Goal: Task Accomplishment & Management: Use online tool/utility

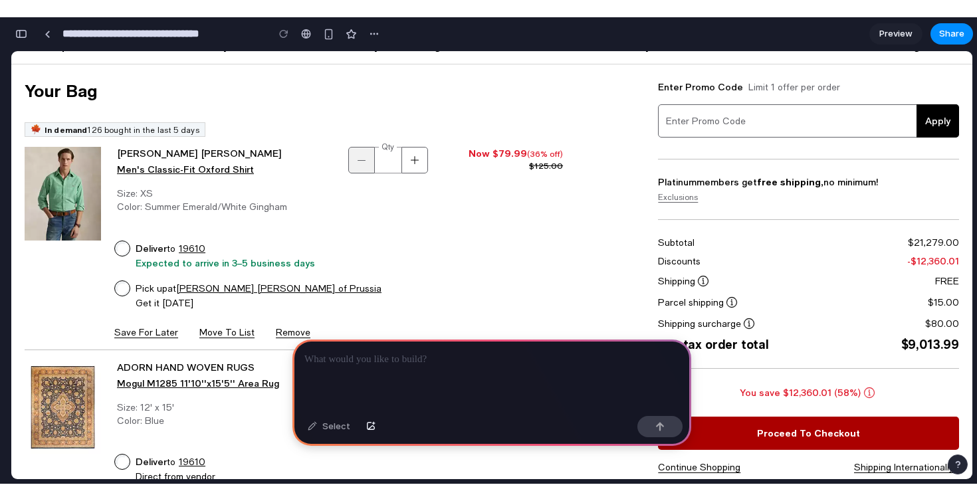
scroll to position [77, 0]
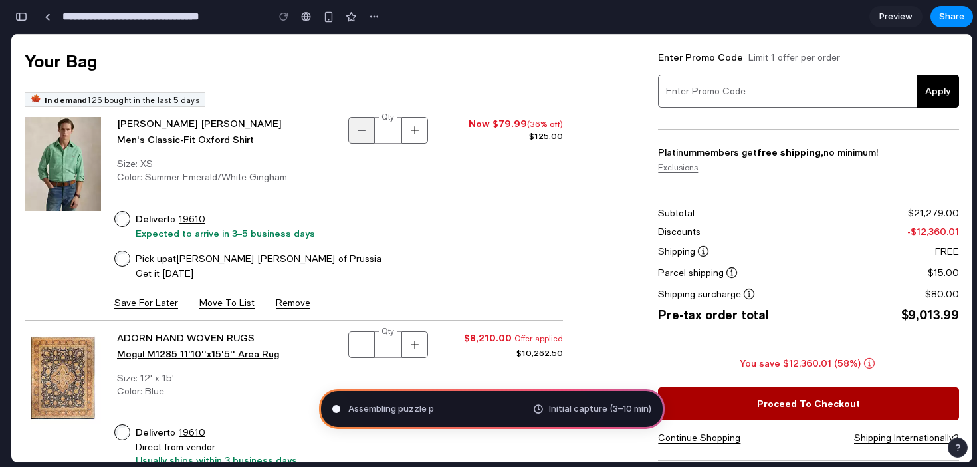
click at [502, 413] on div "Assembling puzzle p Initial capture (3–10 min)" at bounding box center [492, 409] width 346 height 40
click at [541, 408] on div "Initial capture (3–10 min)" at bounding box center [592, 408] width 118 height 13
click at [580, 408] on span "Initial capture (3–10 min)" at bounding box center [600, 408] width 102 height 13
click at [627, 413] on span "Initial capture (3–10 min)" at bounding box center [600, 408] width 102 height 13
click at [495, 406] on div "Assembling puzzle pieces ... Initial capture (3–10 min)" at bounding box center [492, 409] width 346 height 40
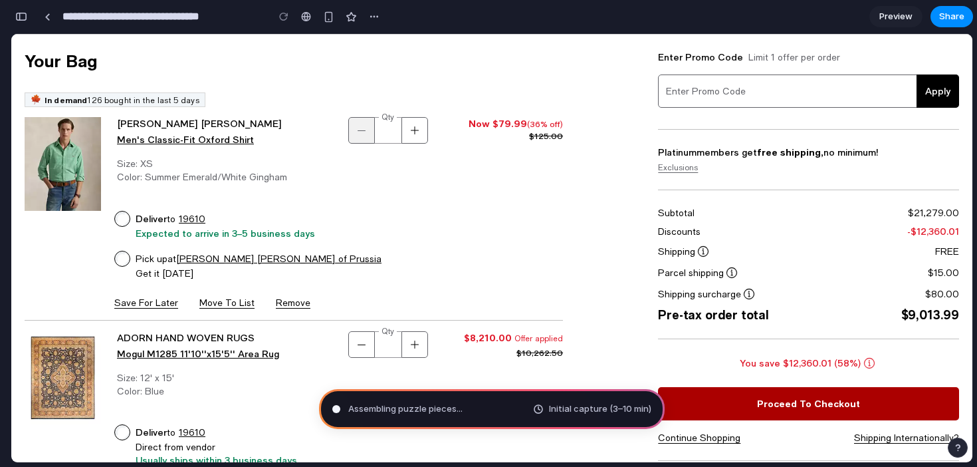
click at [495, 406] on div "Assembling puzzle pieces ... Initial capture (3–10 min)" at bounding box center [492, 409] width 346 height 40
click at [558, 411] on span "Initial capture (3–10 min)" at bounding box center [600, 408] width 102 height 13
click at [338, 409] on div at bounding box center [336, 409] width 8 height 8
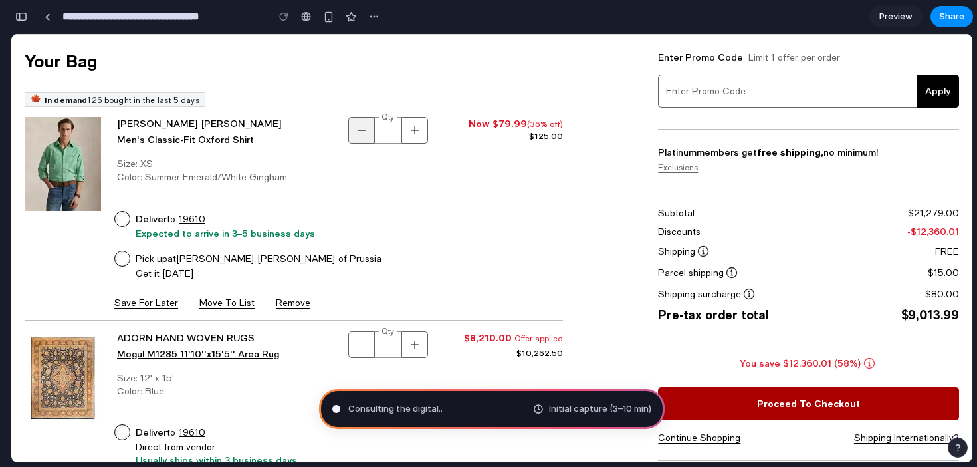
type input "**********"
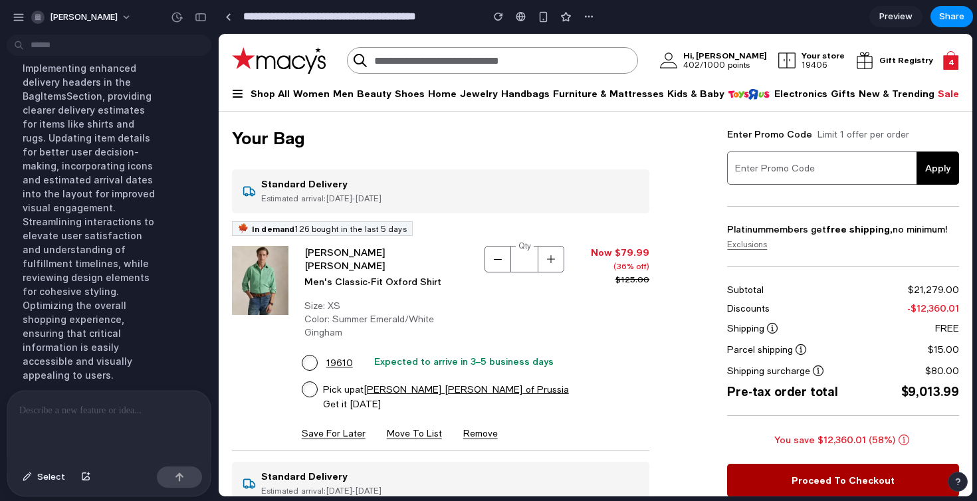
scroll to position [261, 0]
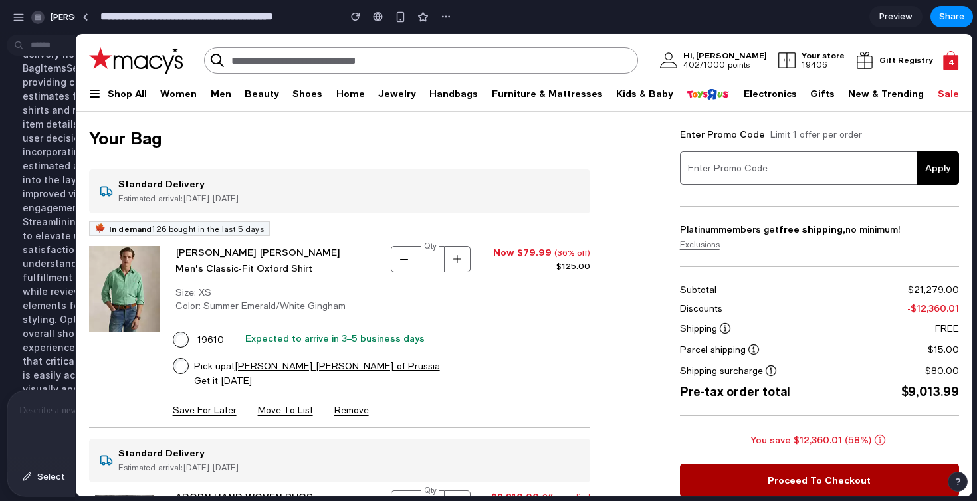
drag, startPoint x: 298, startPoint y: 120, endPoint x: 75, endPoint y: 201, distance: 236.8
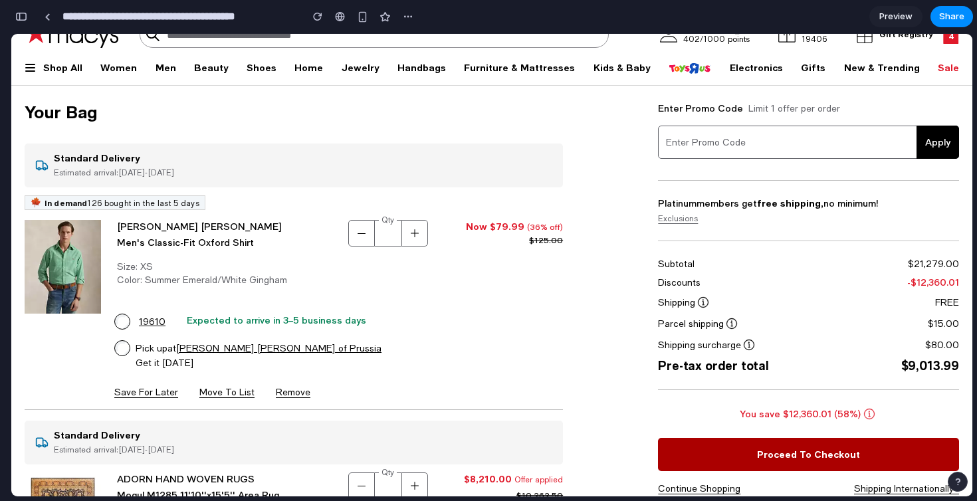
scroll to position [0, 0]
